Goal: Answer question/provide support: Share knowledge or assist other users

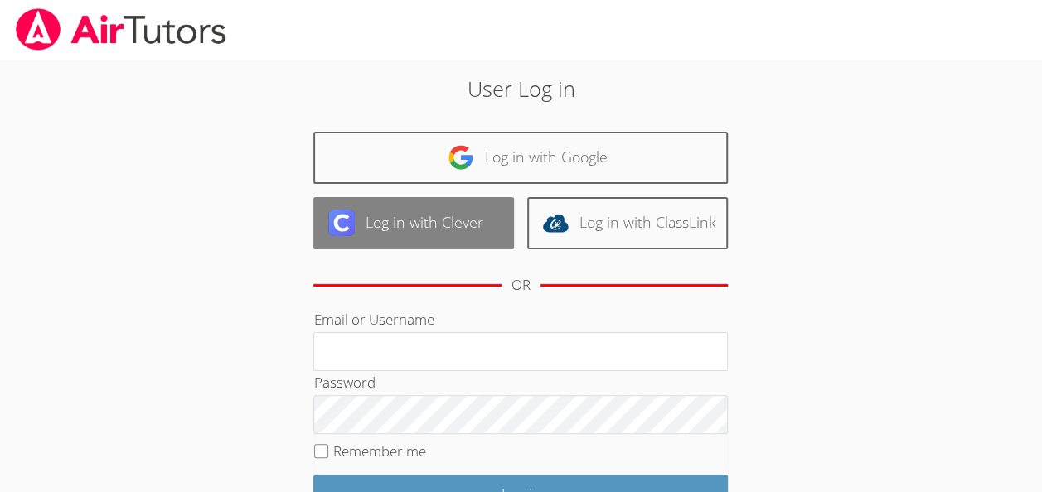
click at [450, 233] on link "Log in with Clever" at bounding box center [413, 223] width 201 height 52
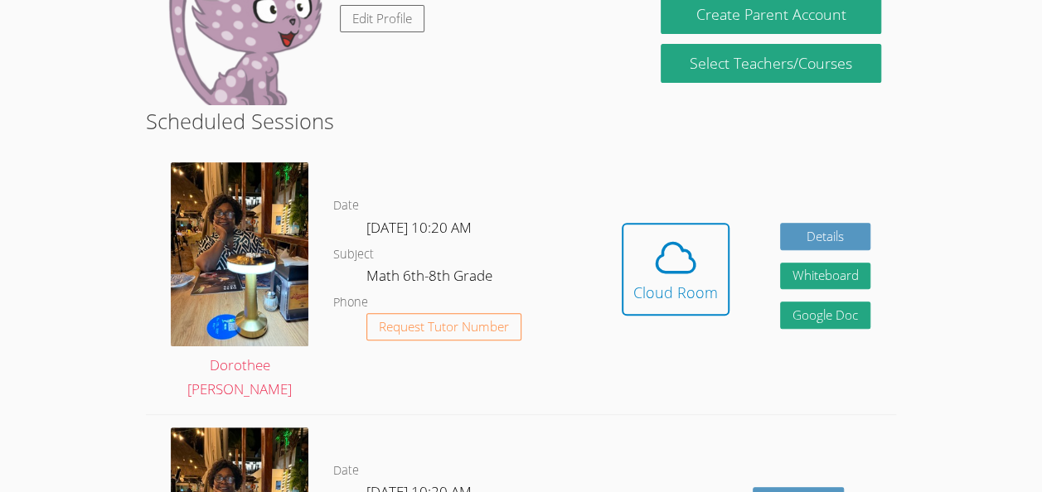
scroll to position [219, 0]
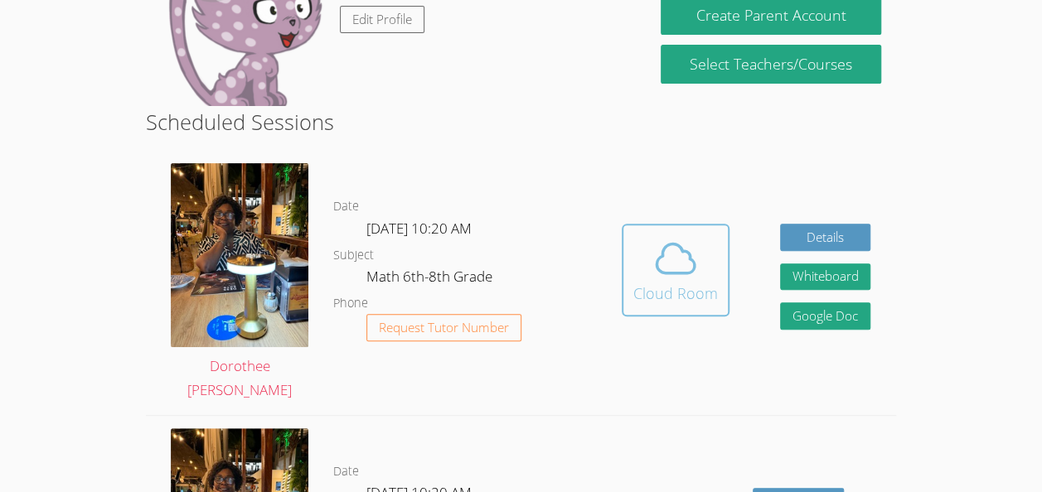
click at [700, 294] on div "Cloud Room" at bounding box center [675, 293] width 85 height 23
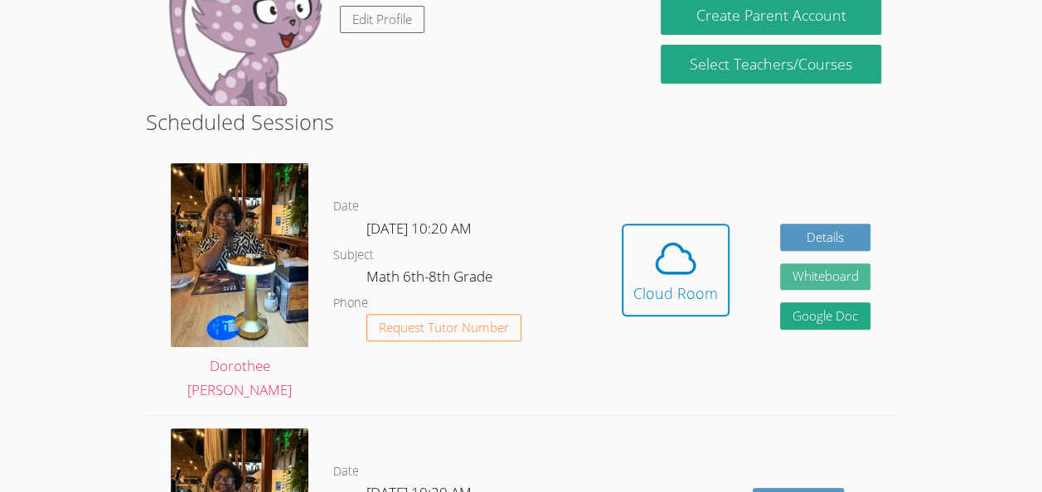
click at [837, 277] on button "Whiteboard" at bounding box center [825, 277] width 91 height 27
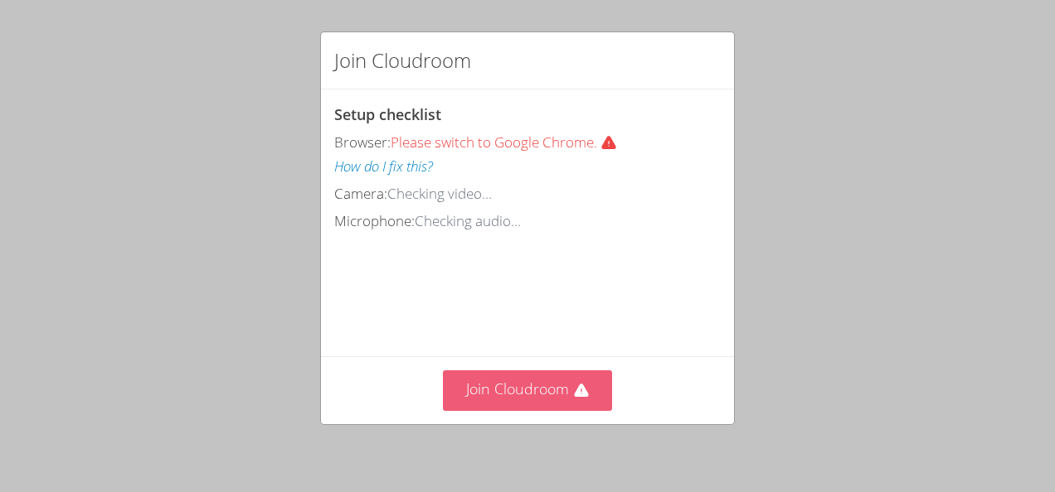
click at [532, 395] on button "Join Cloudroom" at bounding box center [528, 391] width 170 height 41
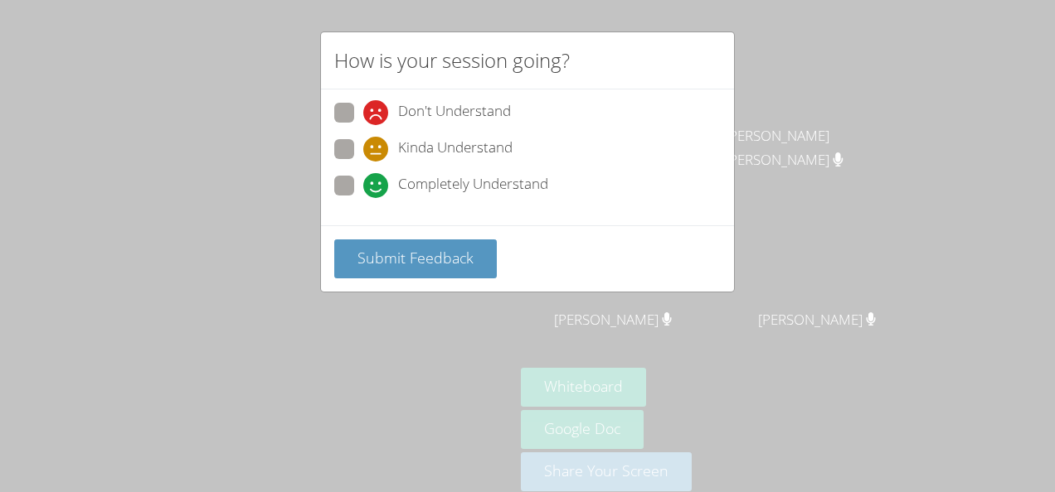
click at [535, 191] on span "Completely Understand" at bounding box center [473, 185] width 150 height 25
click at [377, 190] on input "Completely Understand" at bounding box center [370, 183] width 14 height 14
radio input "true"
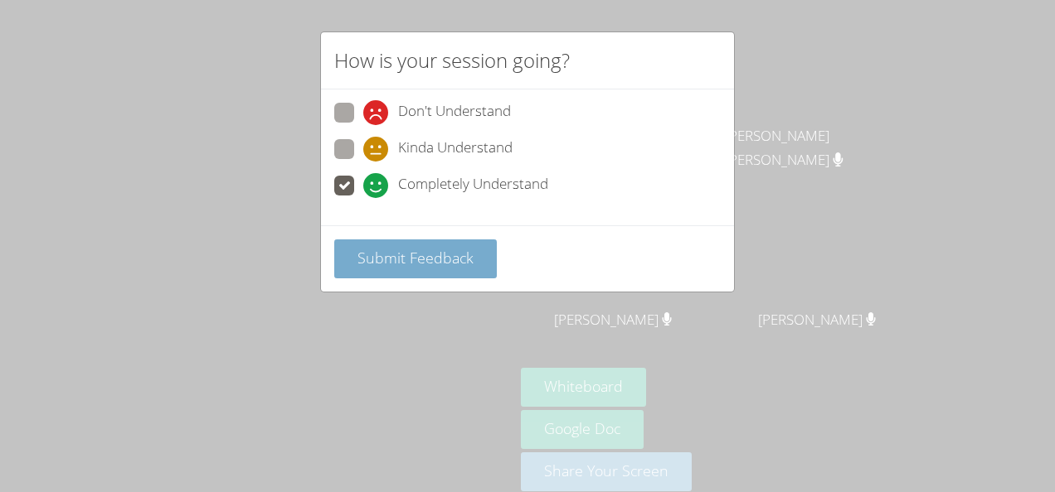
click at [469, 261] on span "Submit Feedback" at bounding box center [415, 258] width 116 height 20
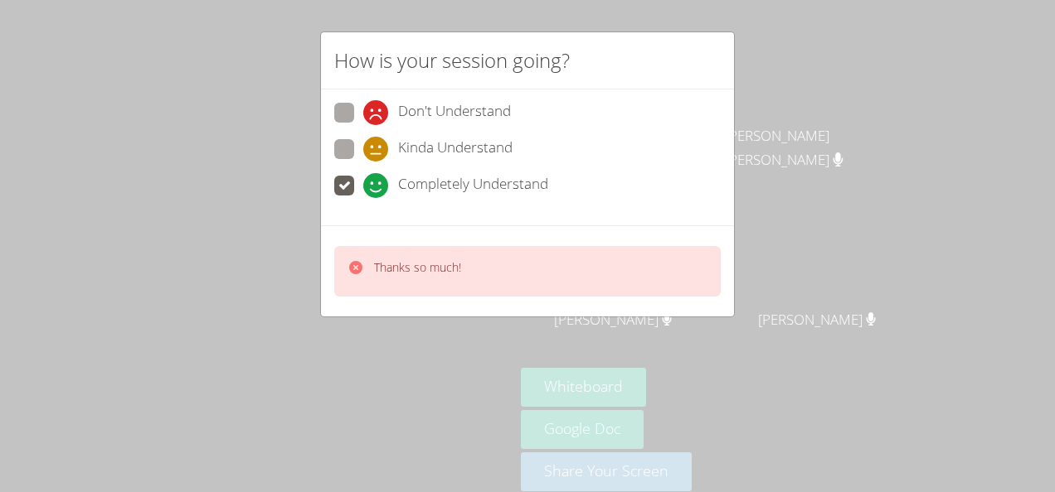
click at [381, 363] on video at bounding box center [257, 224] width 249 height 282
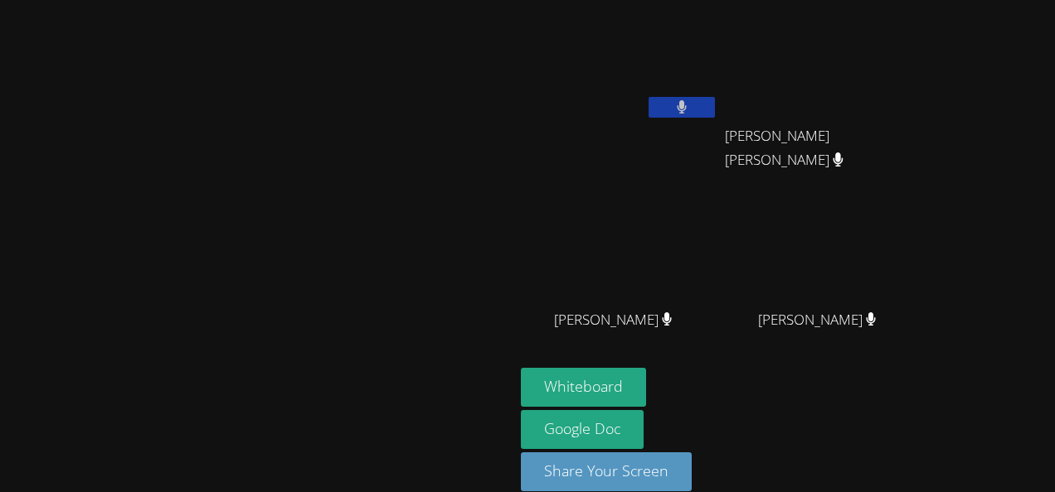
click at [381, 365] on video at bounding box center [257, 224] width 249 height 282
